Goal: Navigation & Orientation: Understand site structure

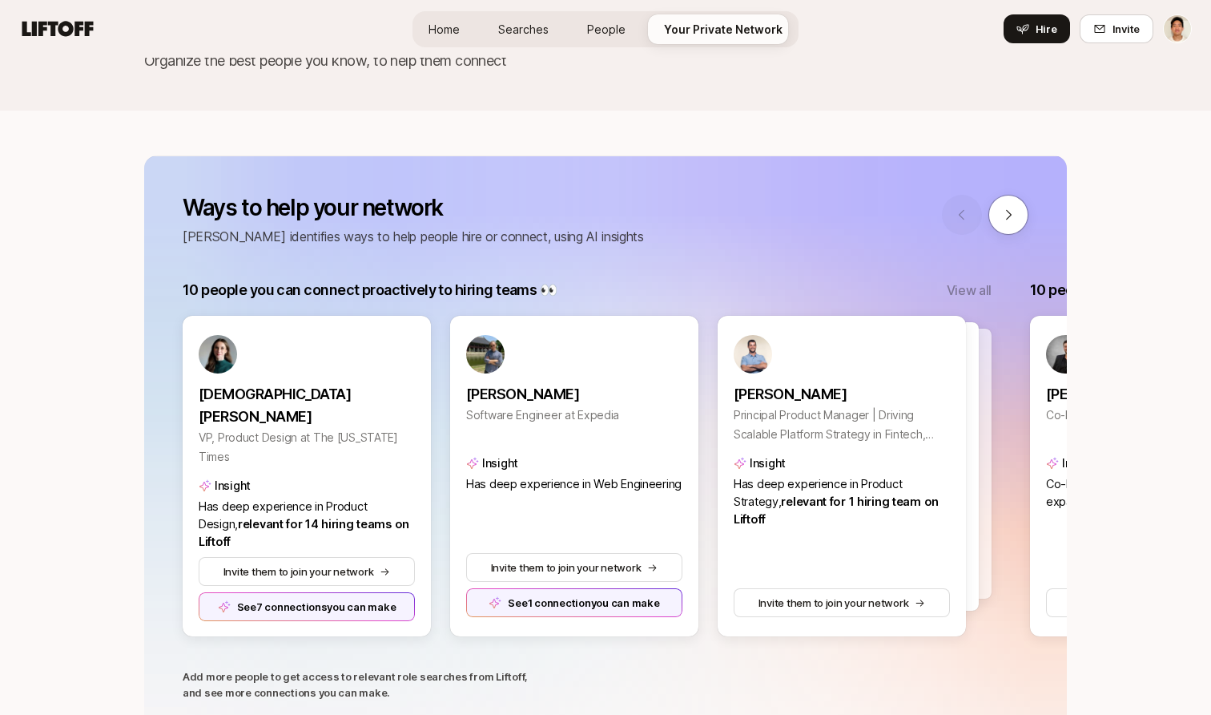
scroll to position [104, 0]
click at [988, 218] on div at bounding box center [985, 215] width 87 height 40
click at [1004, 218] on icon at bounding box center [1009, 215] width 14 height 14
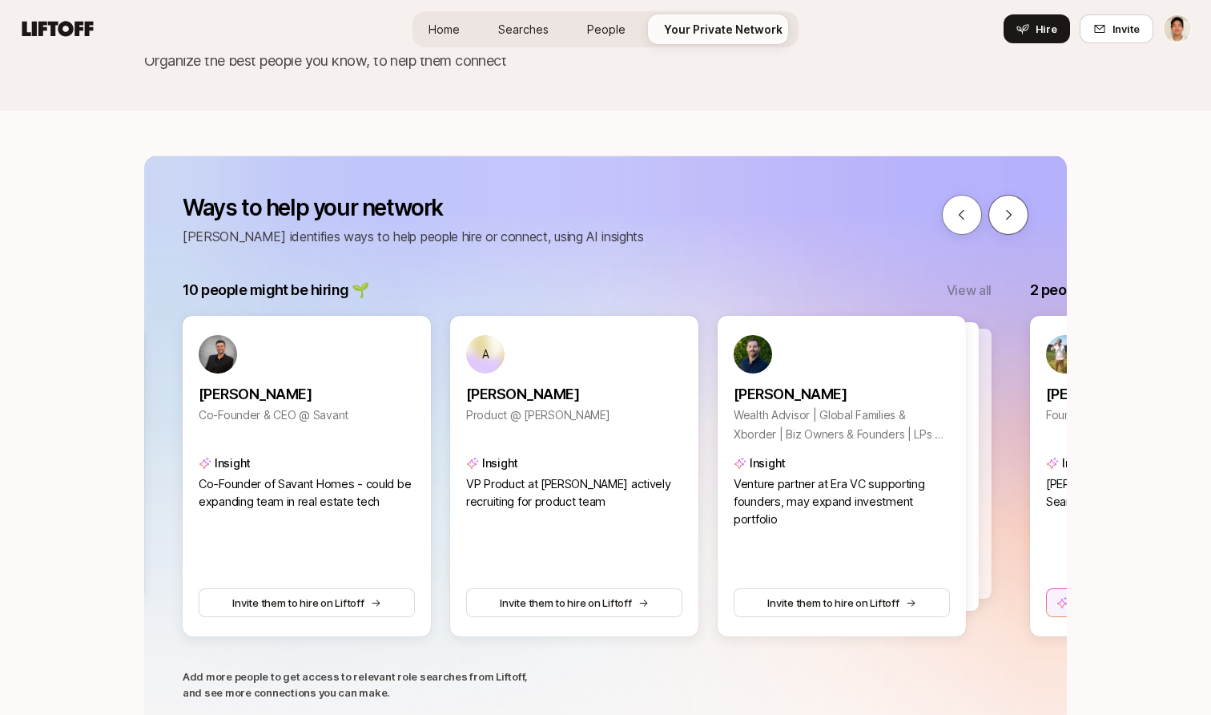
click at [1004, 218] on icon at bounding box center [1009, 215] width 14 height 14
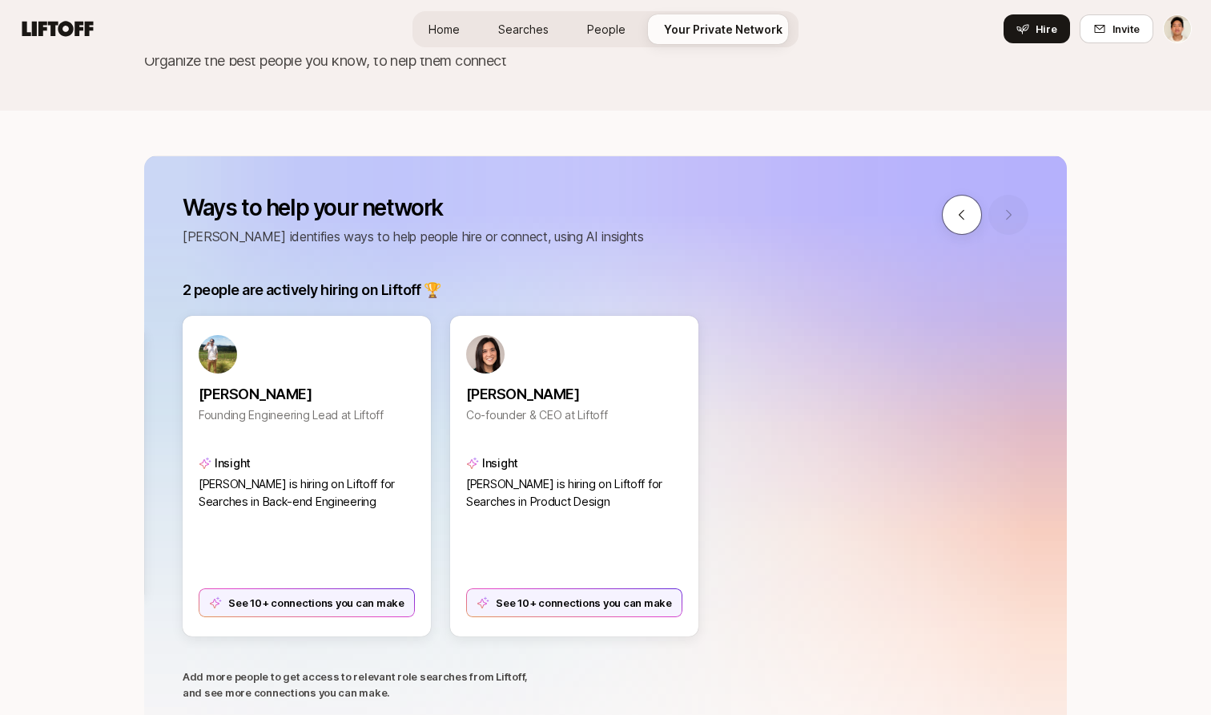
click at [964, 212] on icon at bounding box center [962, 215] width 14 height 14
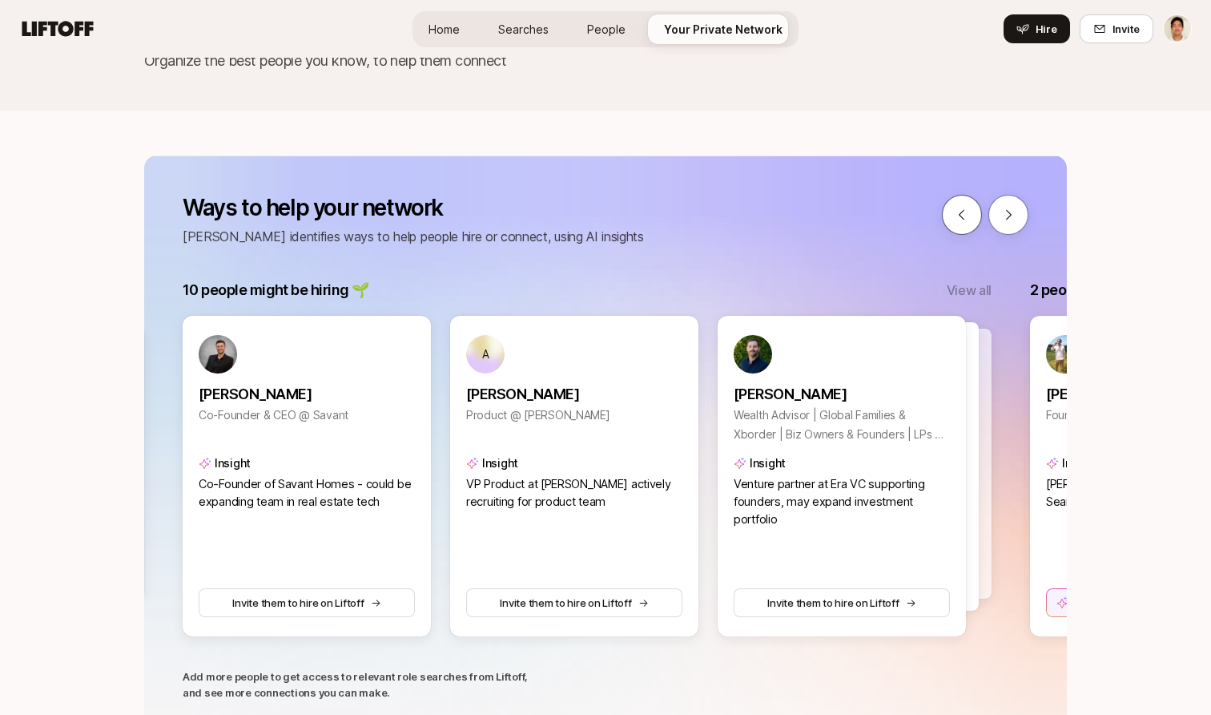
click at [964, 212] on icon at bounding box center [962, 215] width 14 height 14
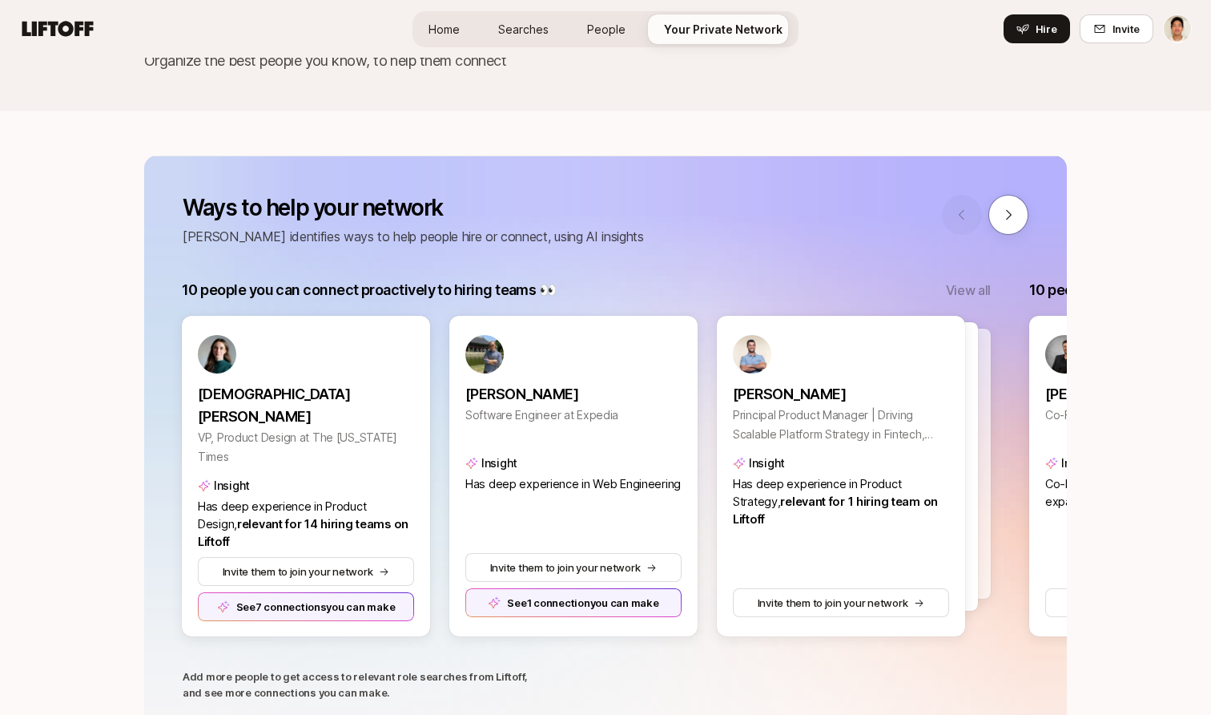
scroll to position [0, 0]
click at [991, 285] on p "View all" at bounding box center [969, 290] width 45 height 21
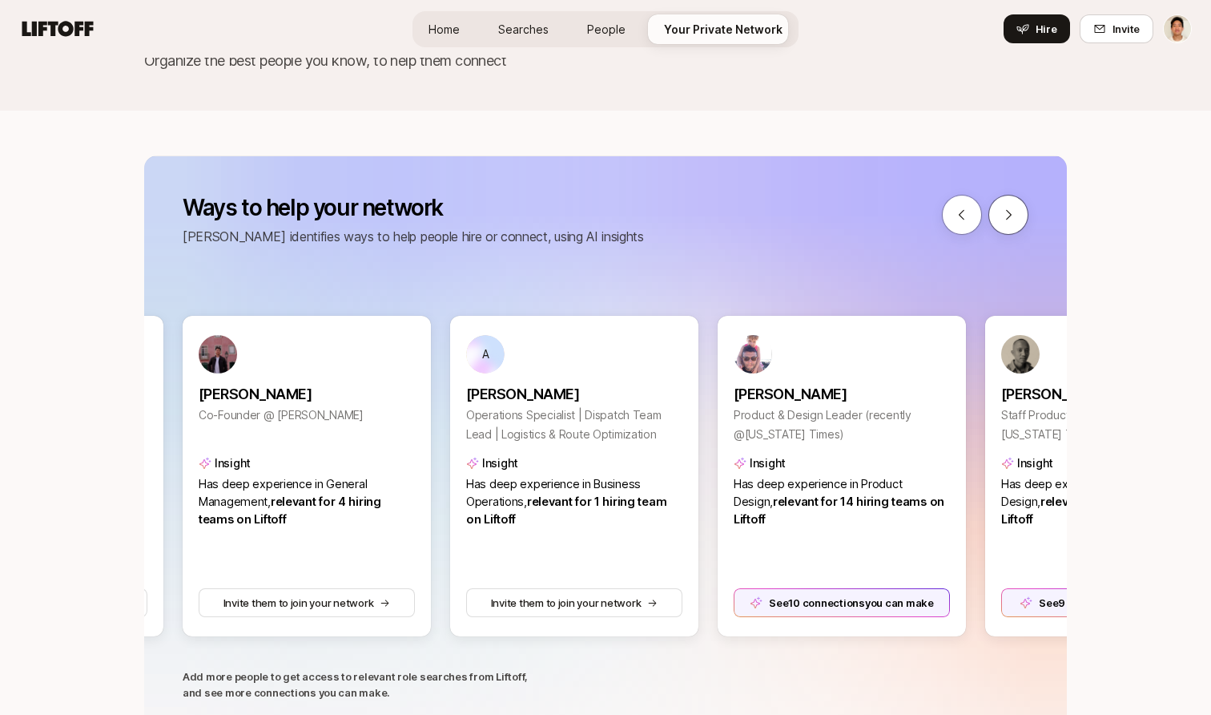
click at [1016, 204] on button at bounding box center [1009, 215] width 40 height 40
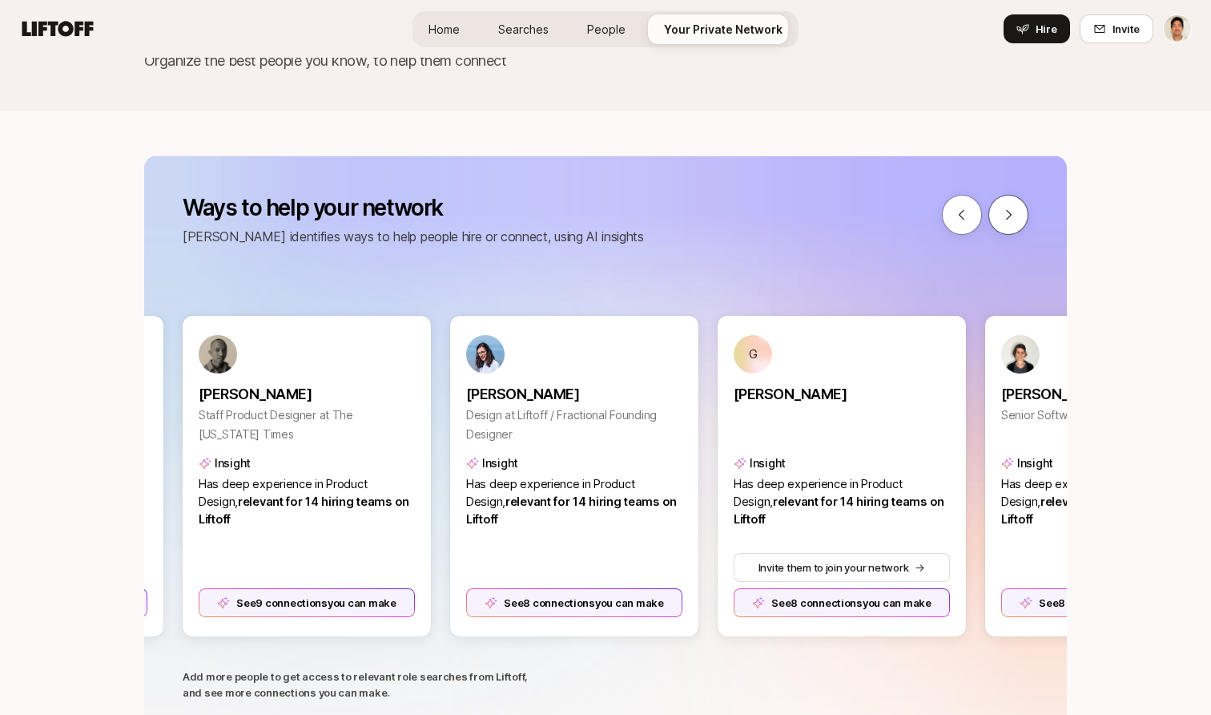
click at [1016, 204] on button at bounding box center [1009, 215] width 40 height 40
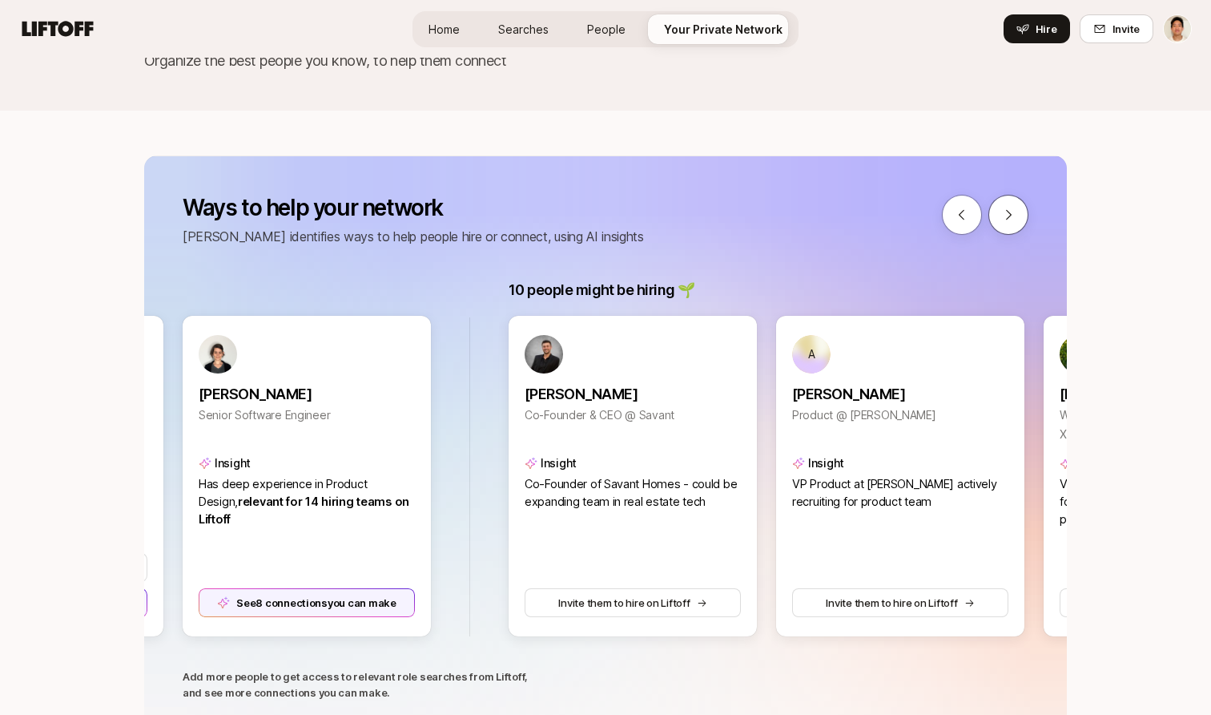
click at [1016, 204] on button at bounding box center [1009, 215] width 40 height 40
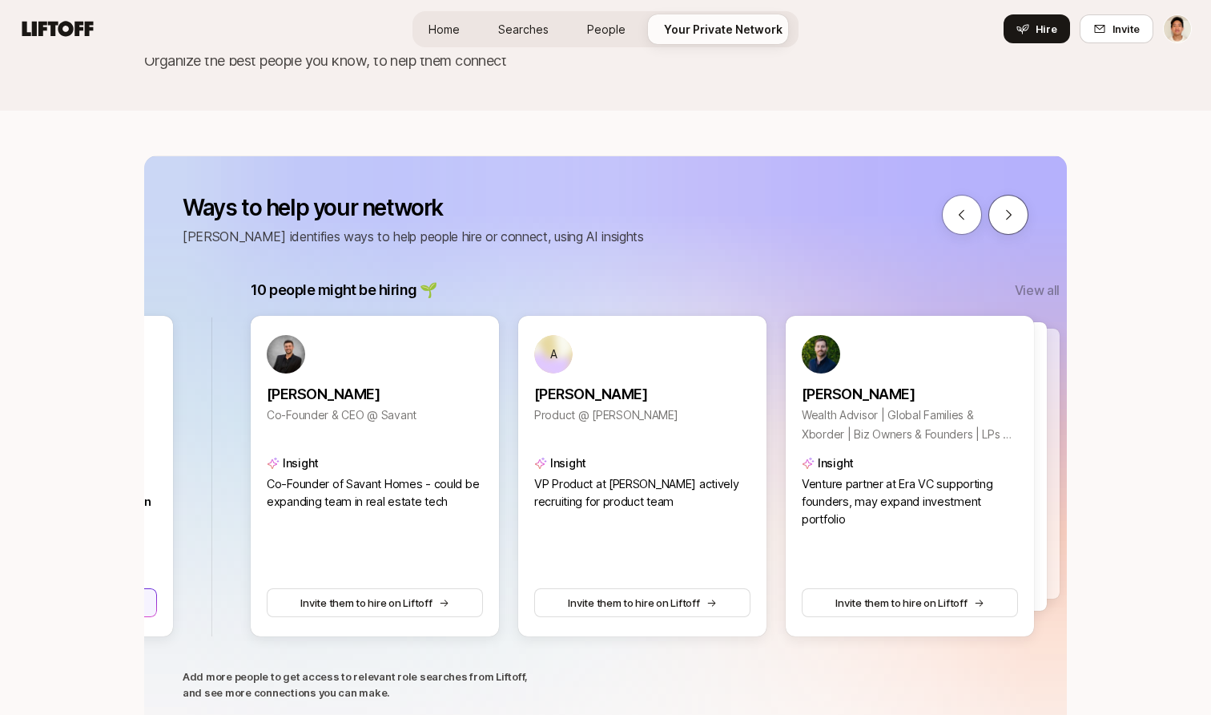
scroll to position [0, 2735]
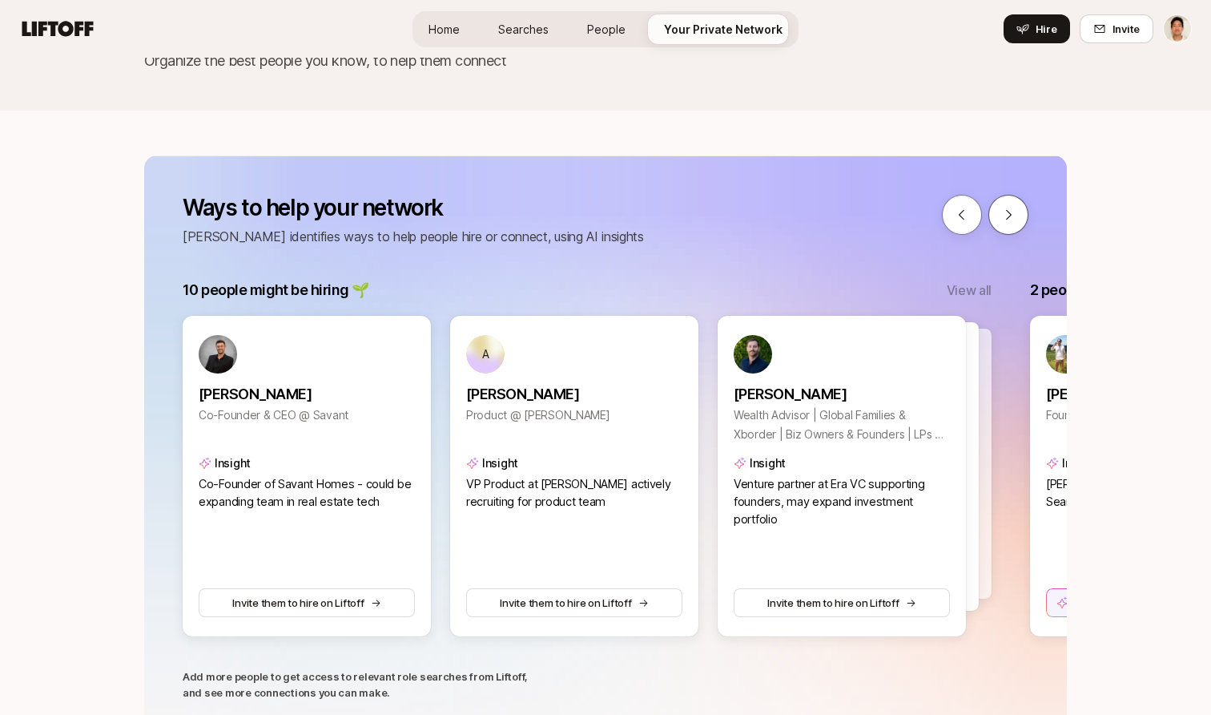
click at [1011, 220] on icon at bounding box center [1009, 215] width 14 height 14
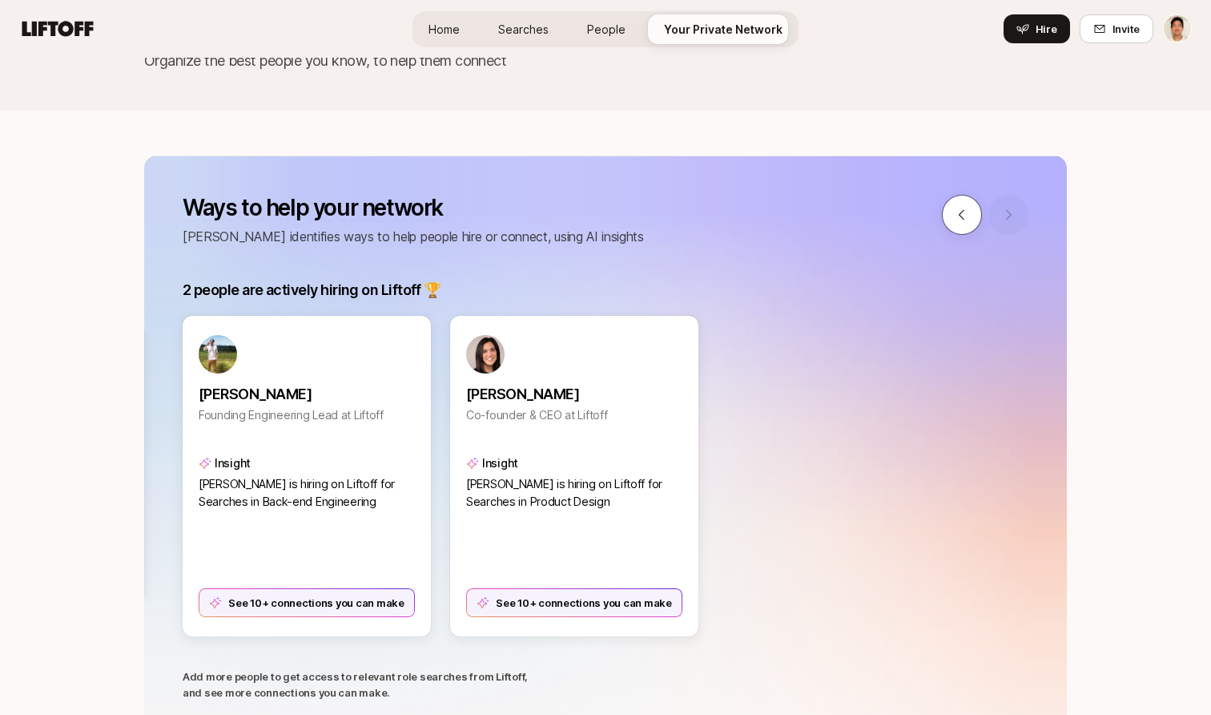
click at [966, 220] on icon at bounding box center [962, 215] width 14 height 14
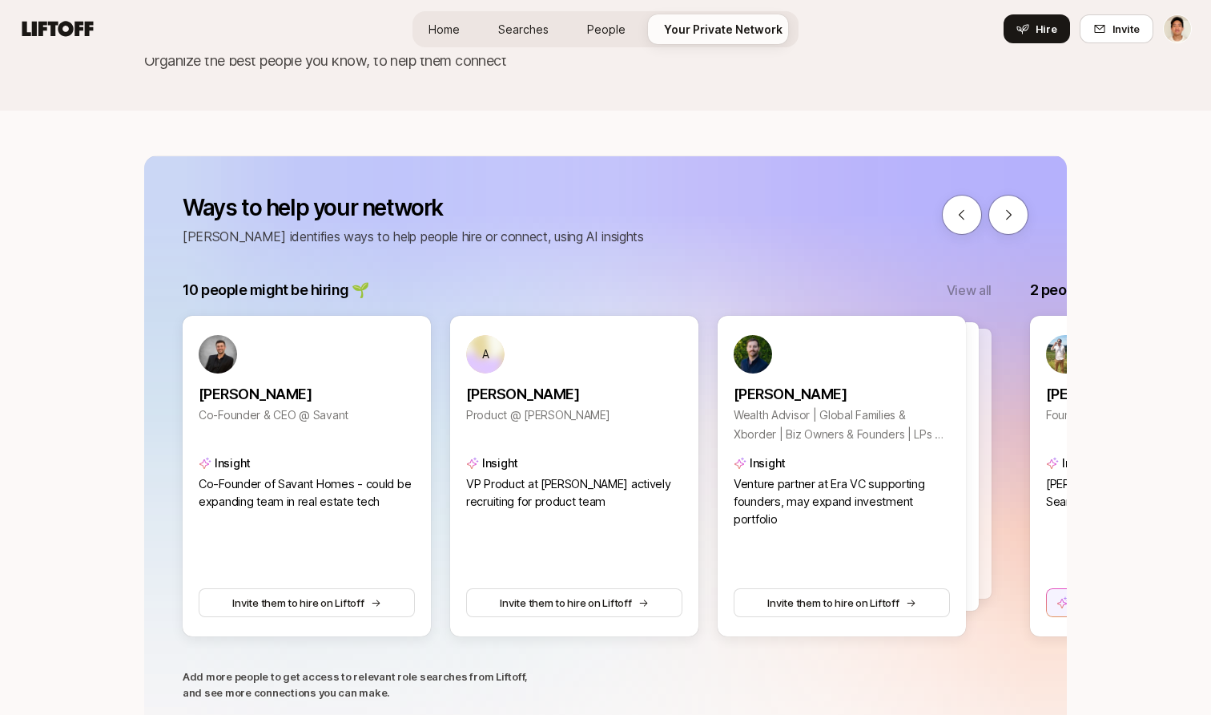
click at [972, 292] on p "View all" at bounding box center [969, 290] width 45 height 21
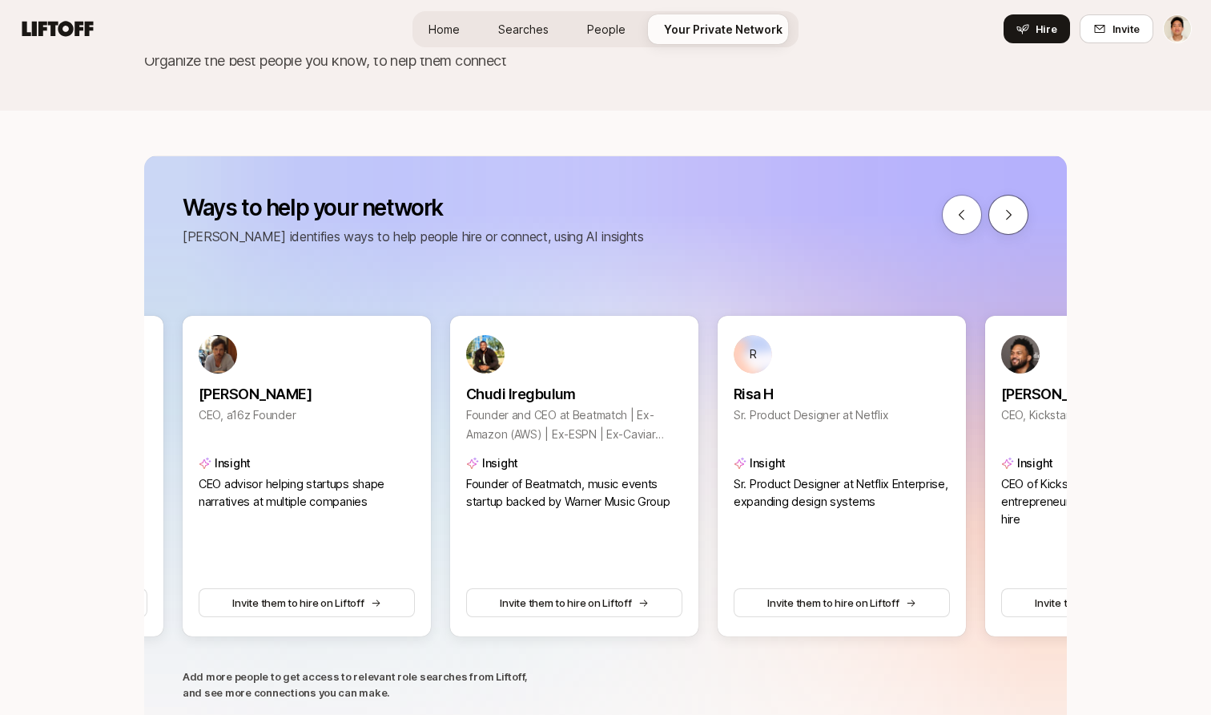
click at [1010, 213] on icon at bounding box center [1009, 215] width 6 height 10
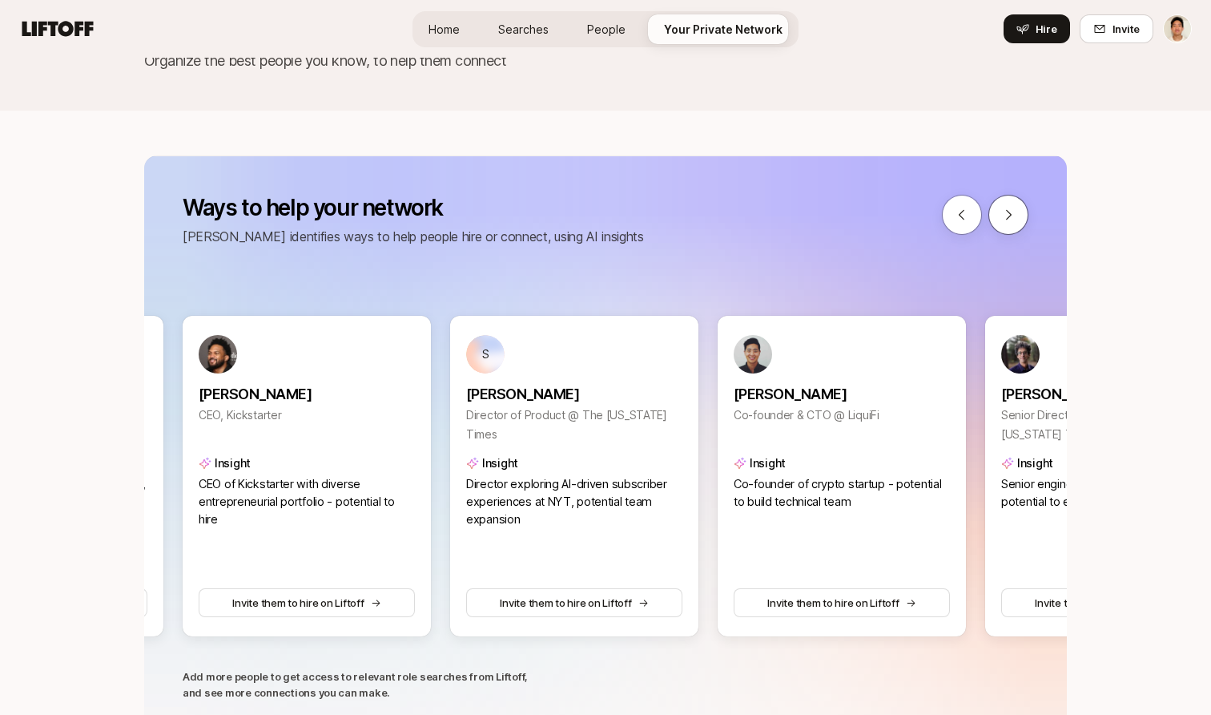
click at [1004, 212] on icon at bounding box center [1009, 215] width 14 height 14
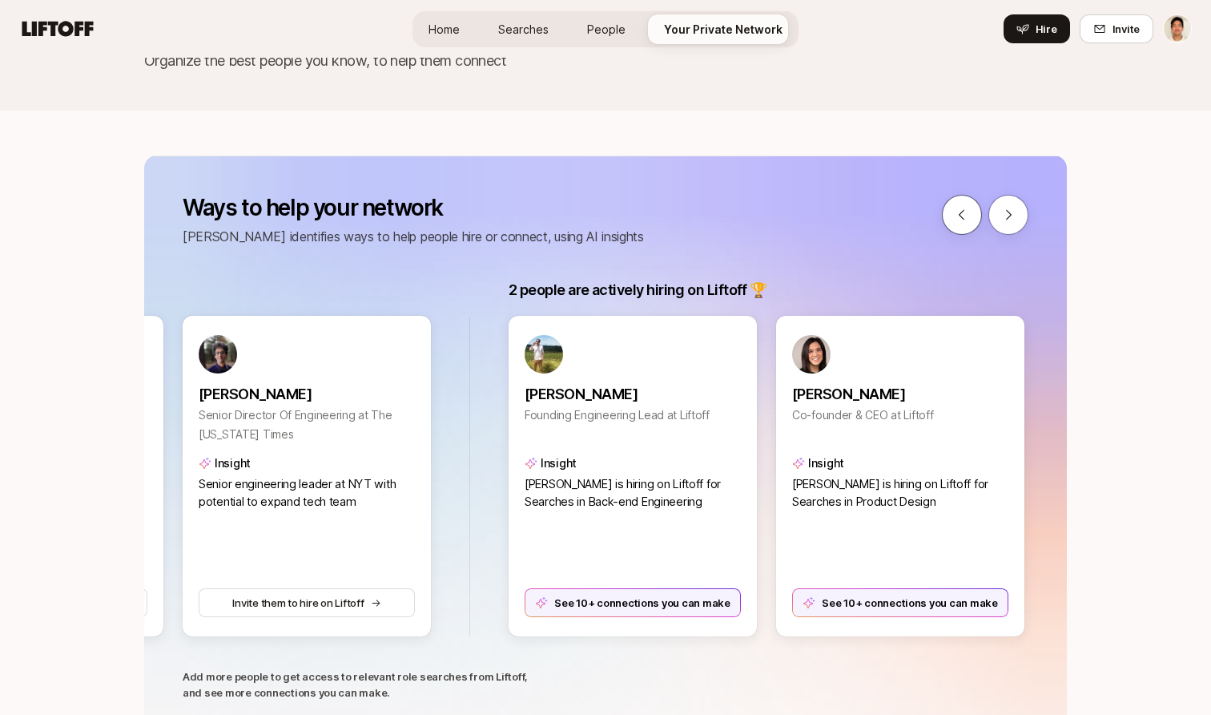
click at [968, 209] on icon at bounding box center [962, 215] width 14 height 14
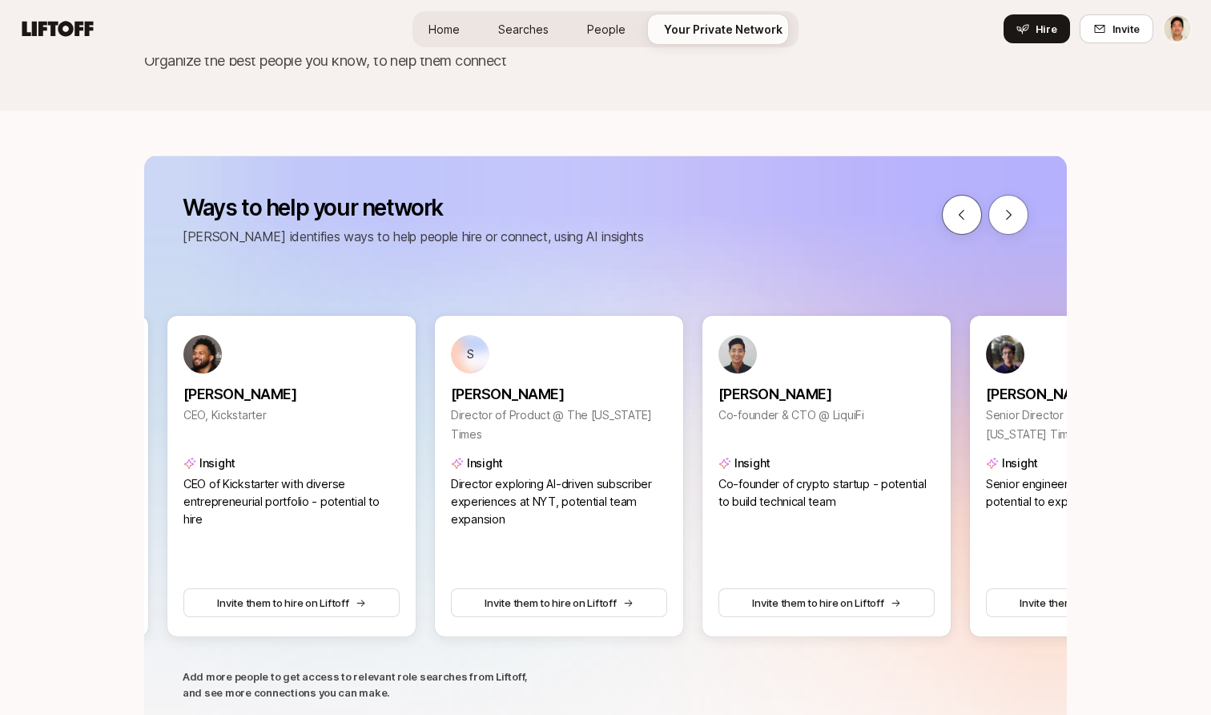
click at [968, 209] on icon at bounding box center [962, 215] width 14 height 14
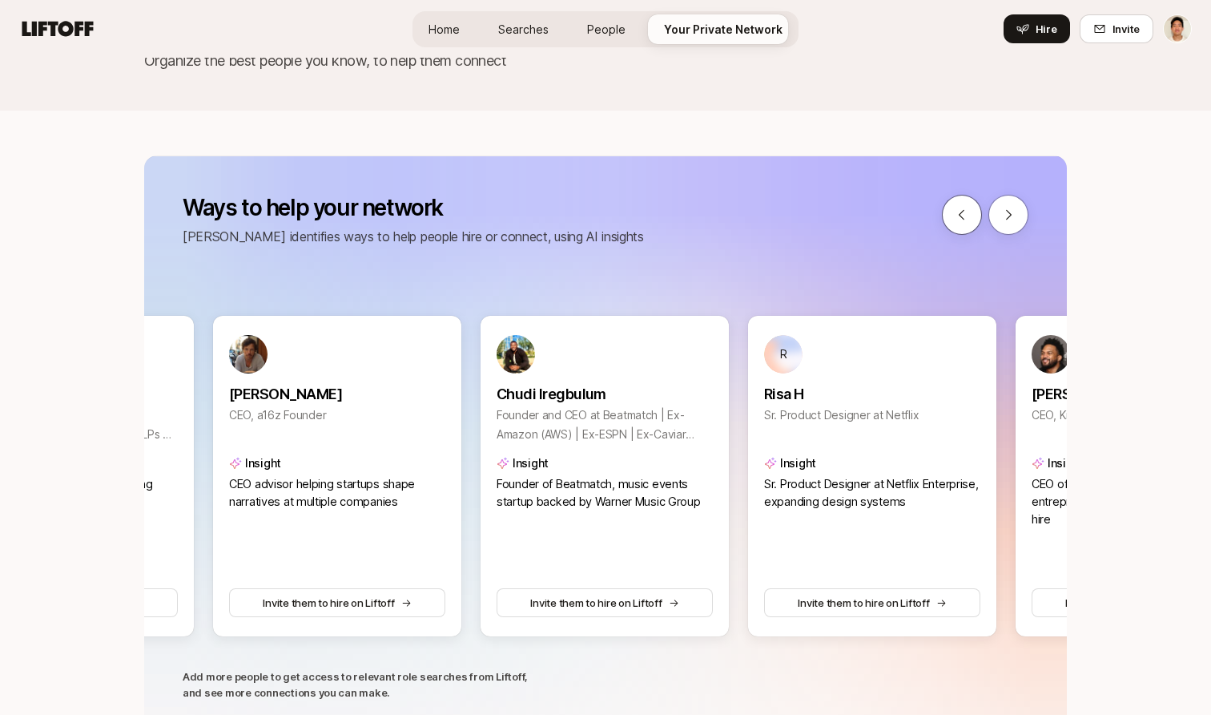
click at [968, 209] on icon at bounding box center [962, 215] width 14 height 14
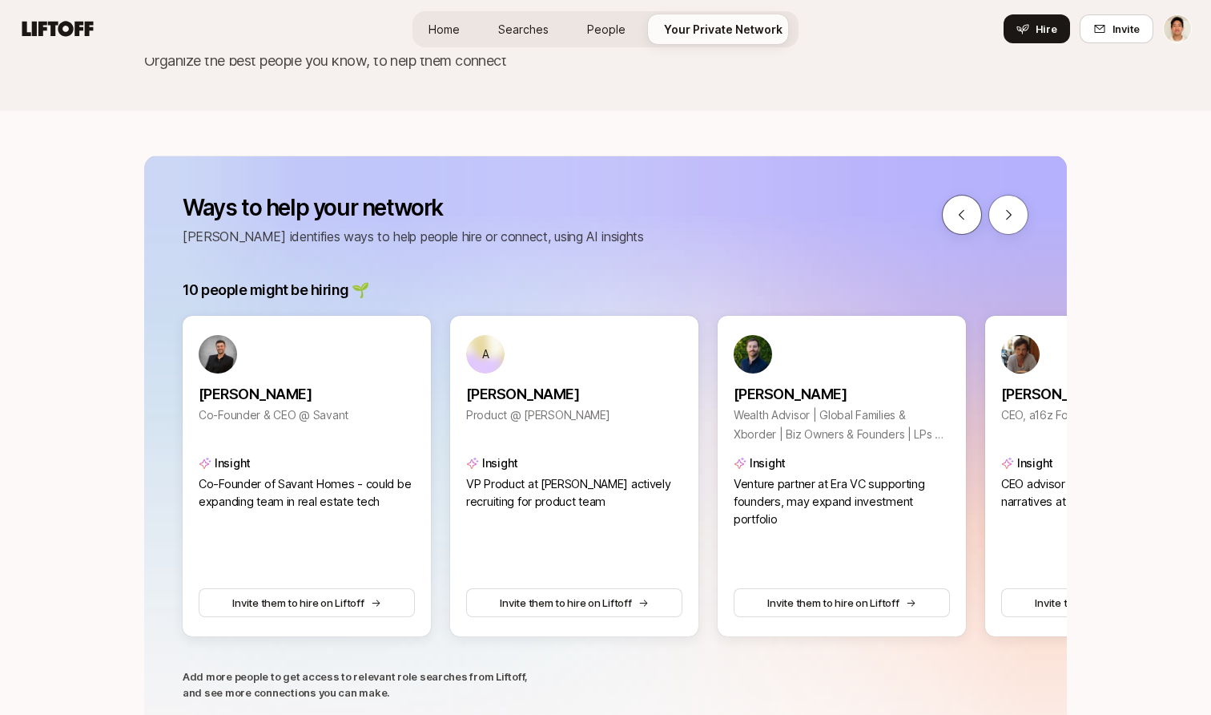
click at [968, 209] on icon at bounding box center [962, 215] width 14 height 14
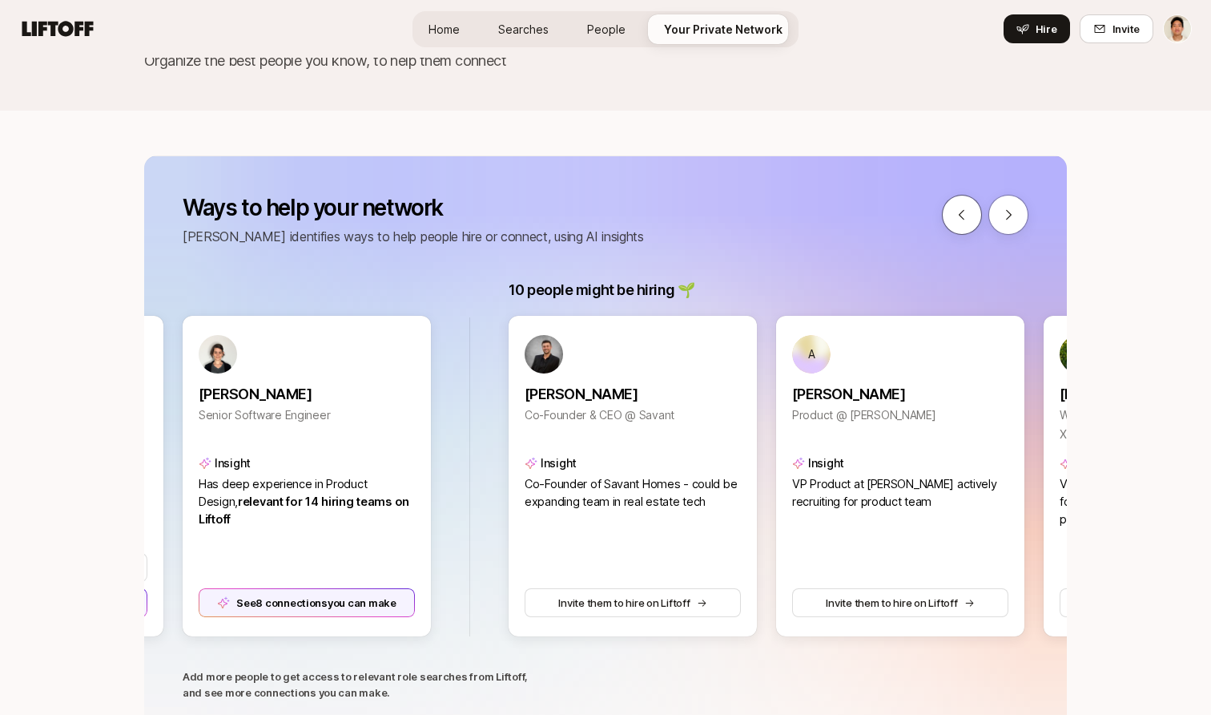
click at [968, 209] on icon at bounding box center [962, 215] width 14 height 14
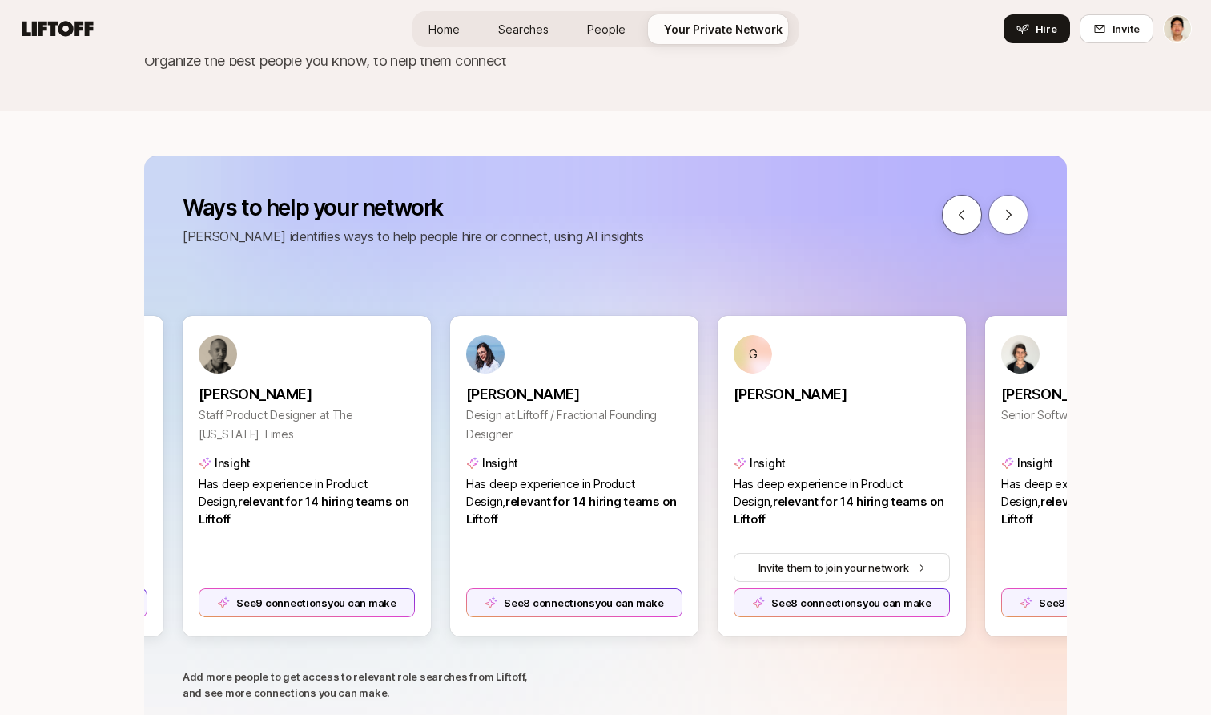
click at [968, 209] on icon at bounding box center [962, 215] width 14 height 14
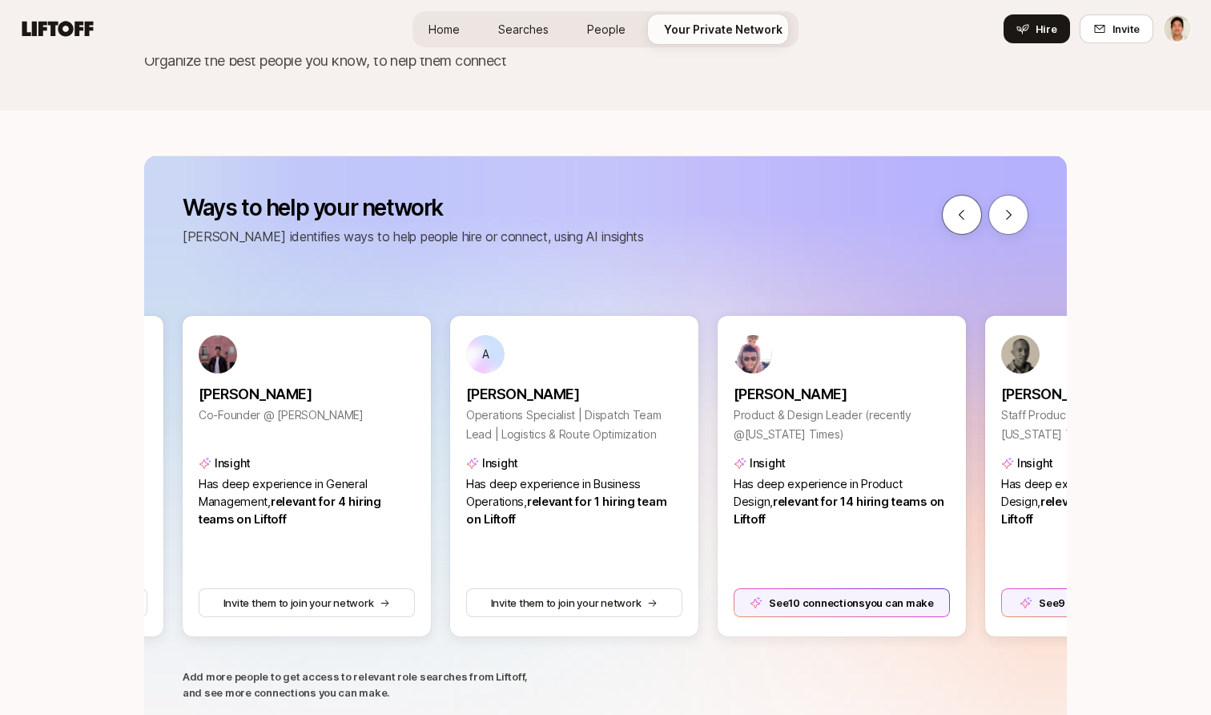
click at [968, 209] on icon at bounding box center [962, 215] width 14 height 14
